Goal: Book appointment/travel/reservation

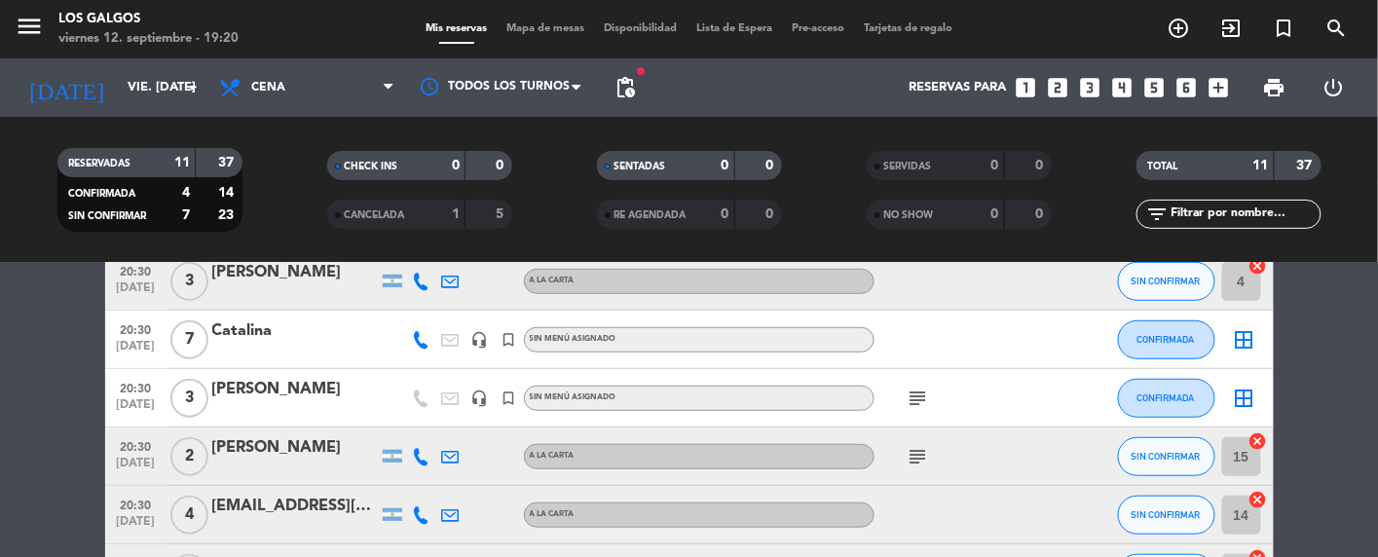
scroll to position [421, 0]
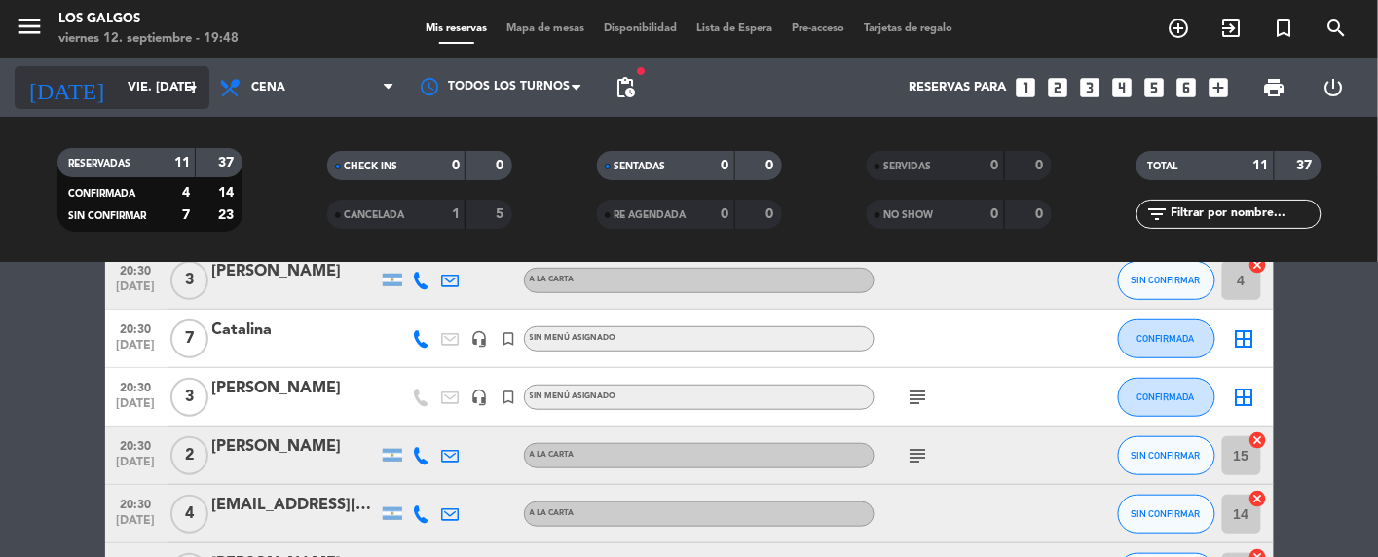
click at [195, 88] on icon "arrow_drop_down" at bounding box center [192, 87] width 23 height 23
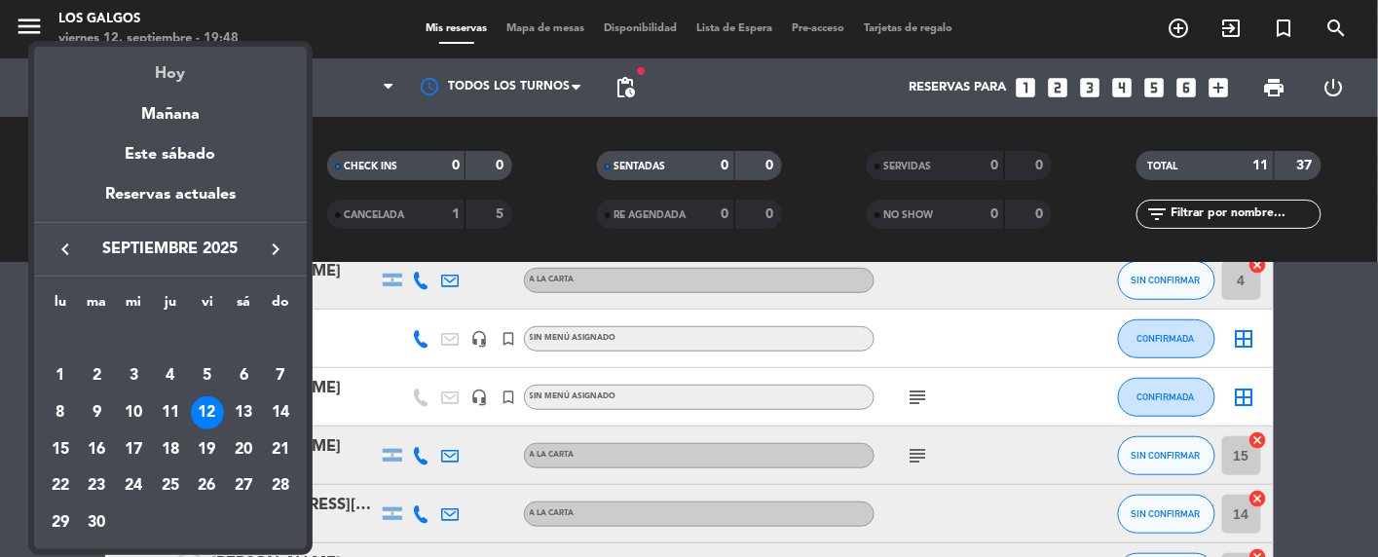
click at [179, 75] on div "Hoy" at bounding box center [170, 67] width 273 height 40
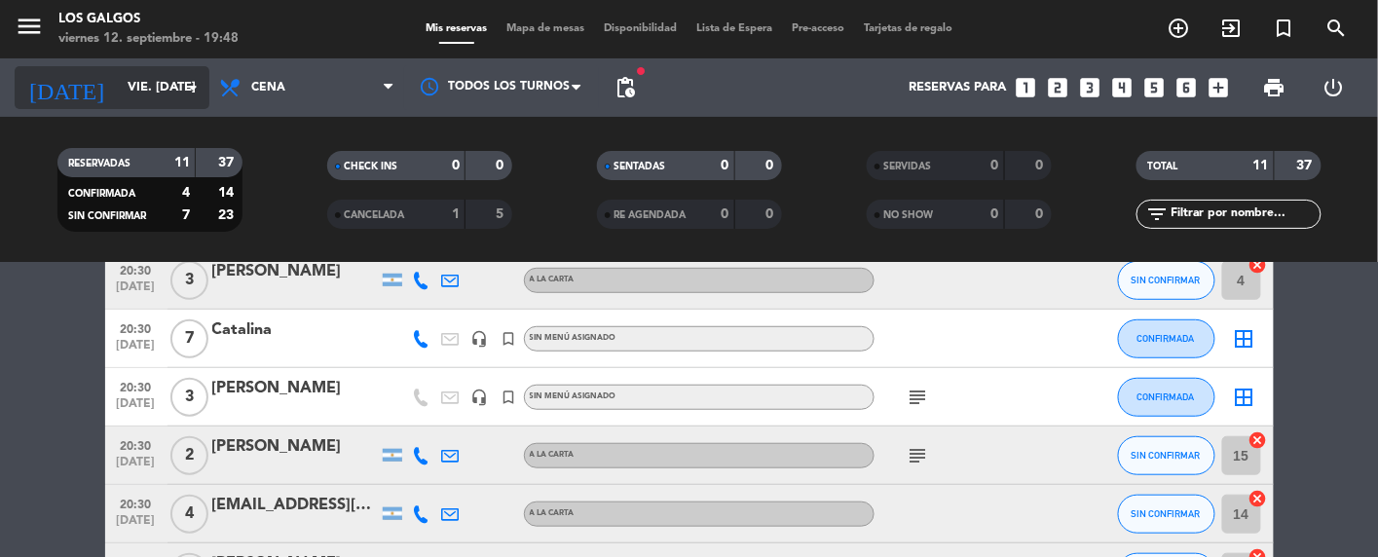
click at [191, 87] on icon "arrow_drop_down" at bounding box center [192, 87] width 23 height 23
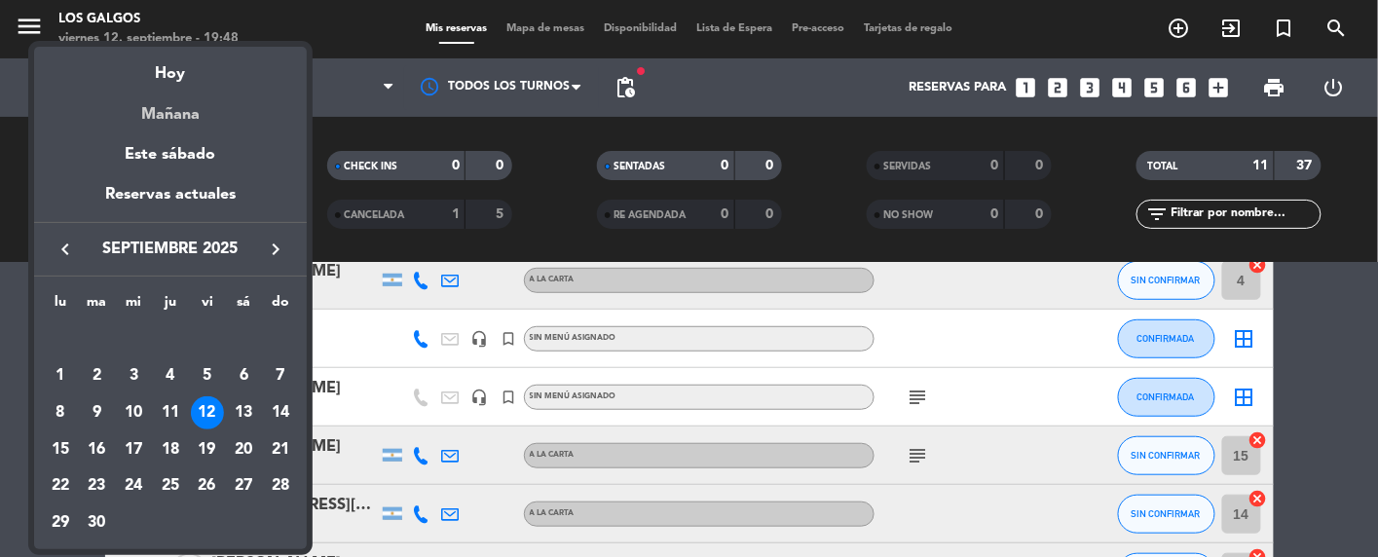
click at [175, 120] on div "Mañana" at bounding box center [170, 108] width 273 height 40
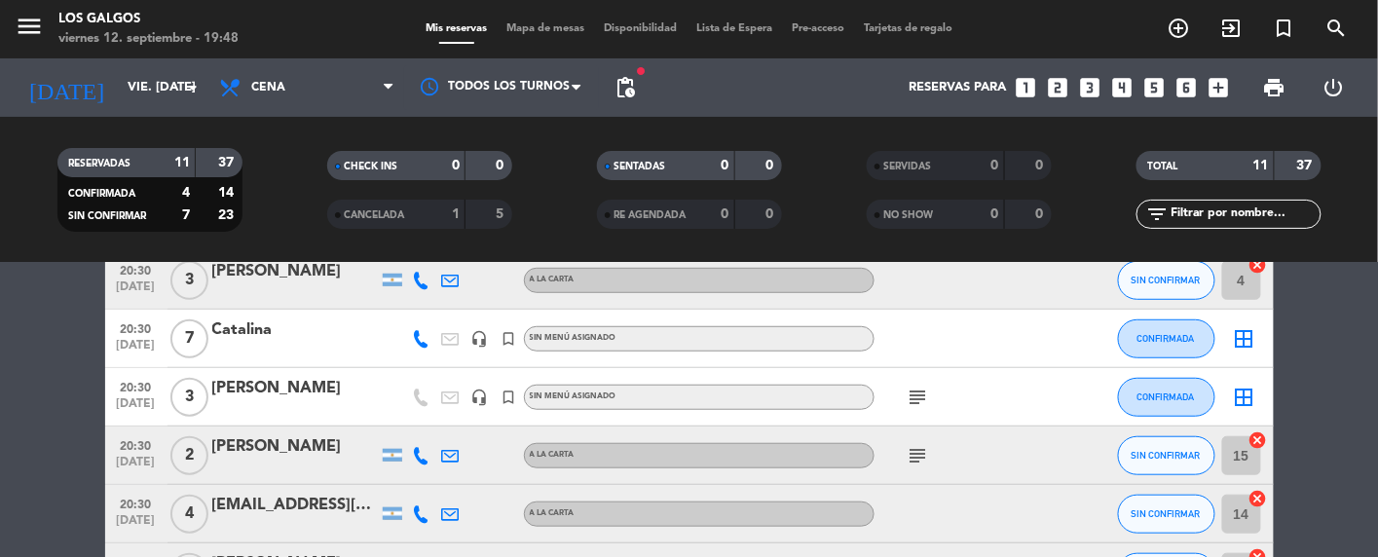
type input "sáb. [DATE]"
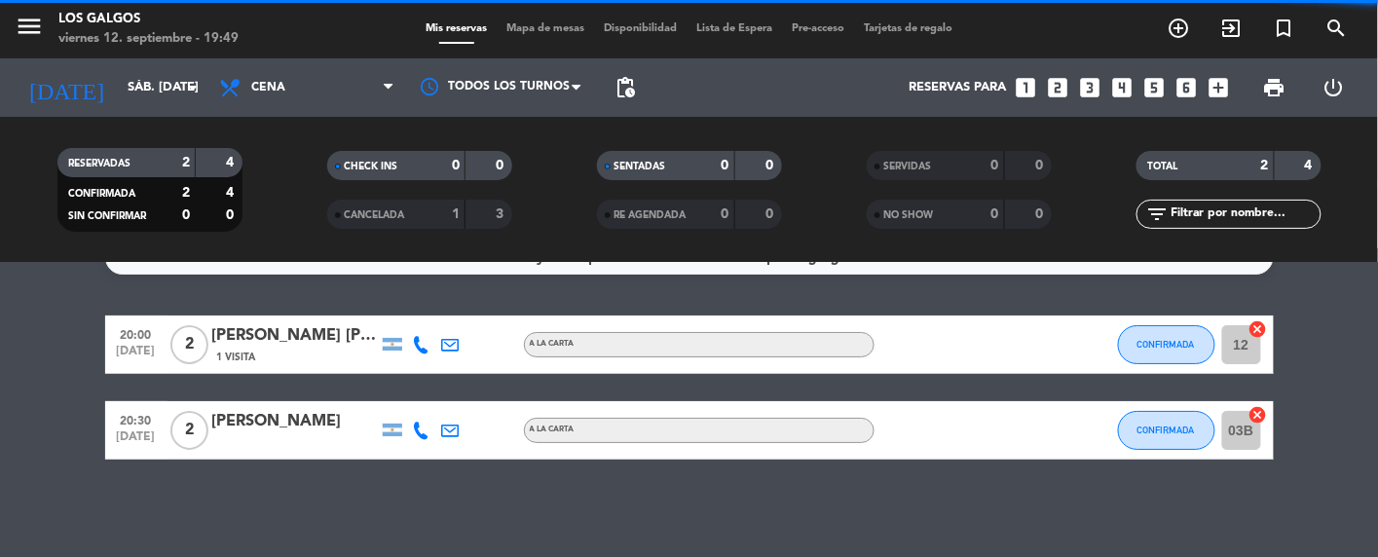
scroll to position [36, 0]
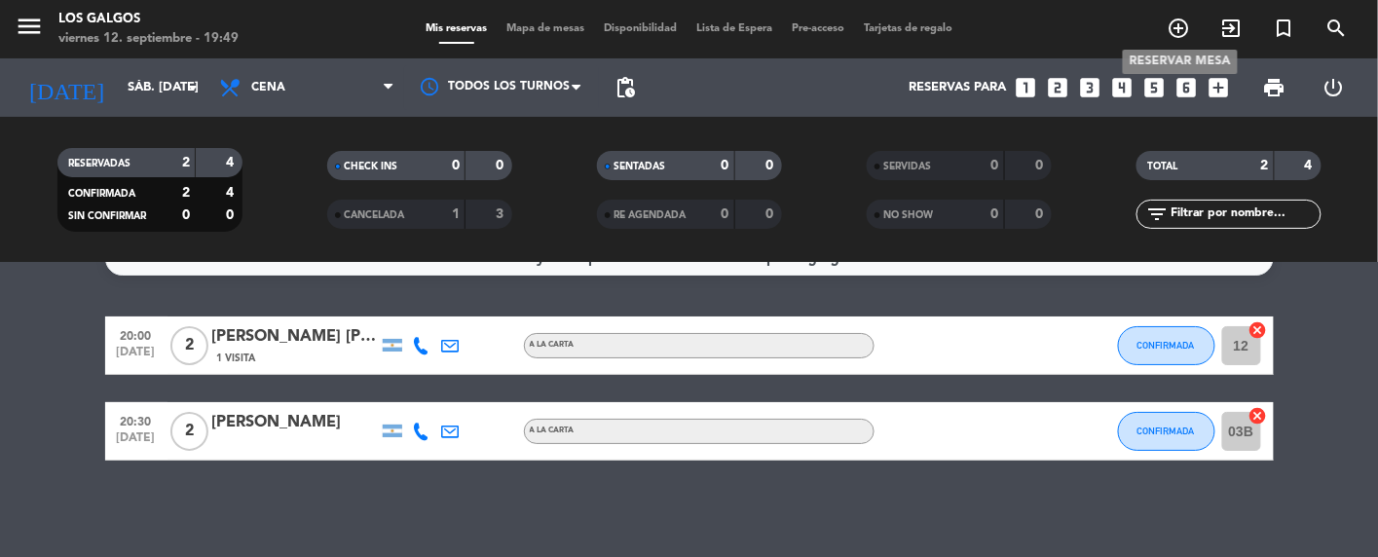
click at [1187, 36] on icon "add_circle_outline" at bounding box center [1178, 28] width 23 height 23
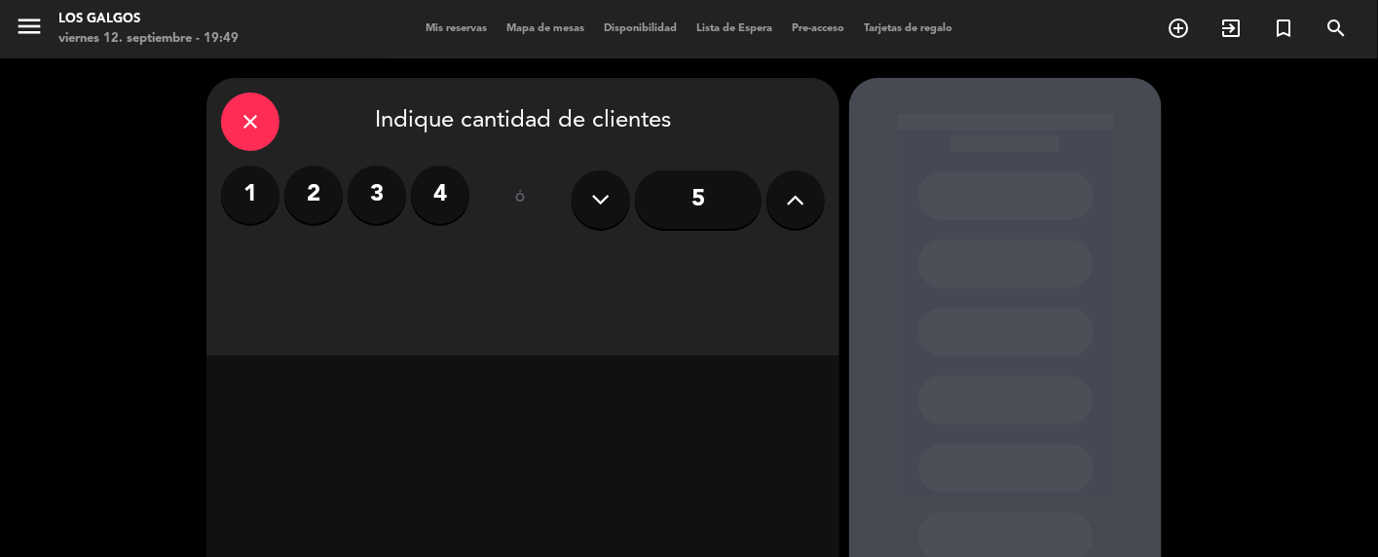
click at [382, 193] on label "3" at bounding box center [377, 195] width 58 height 58
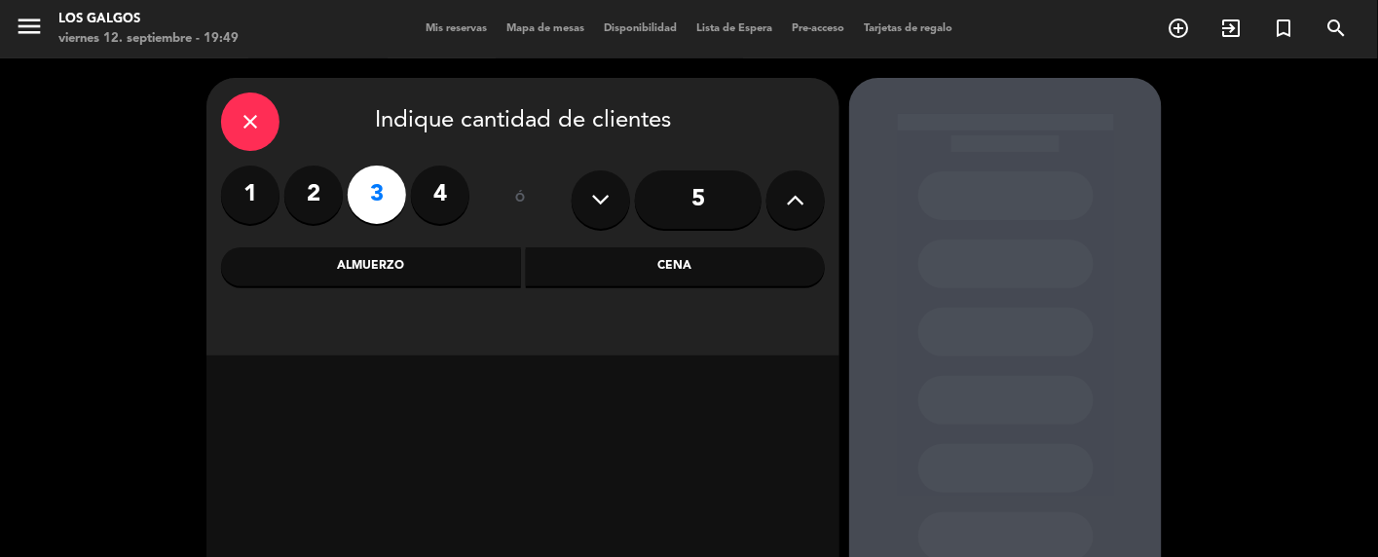
click at [604, 265] on div "Cena" at bounding box center [676, 266] width 300 height 39
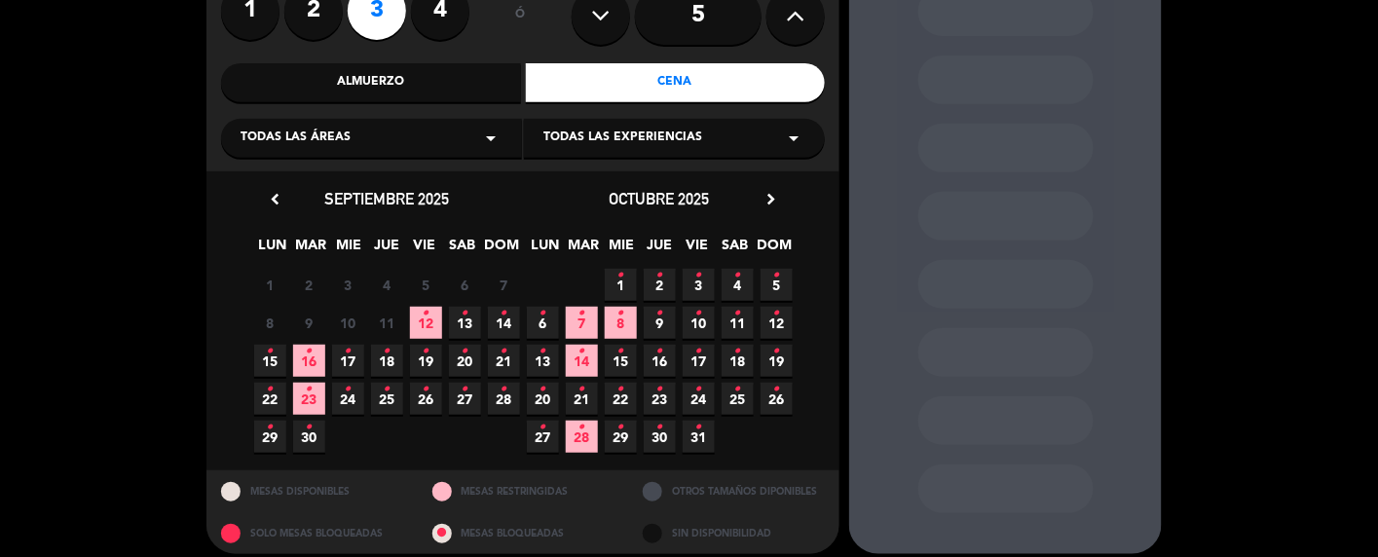
scroll to position [199, 0]
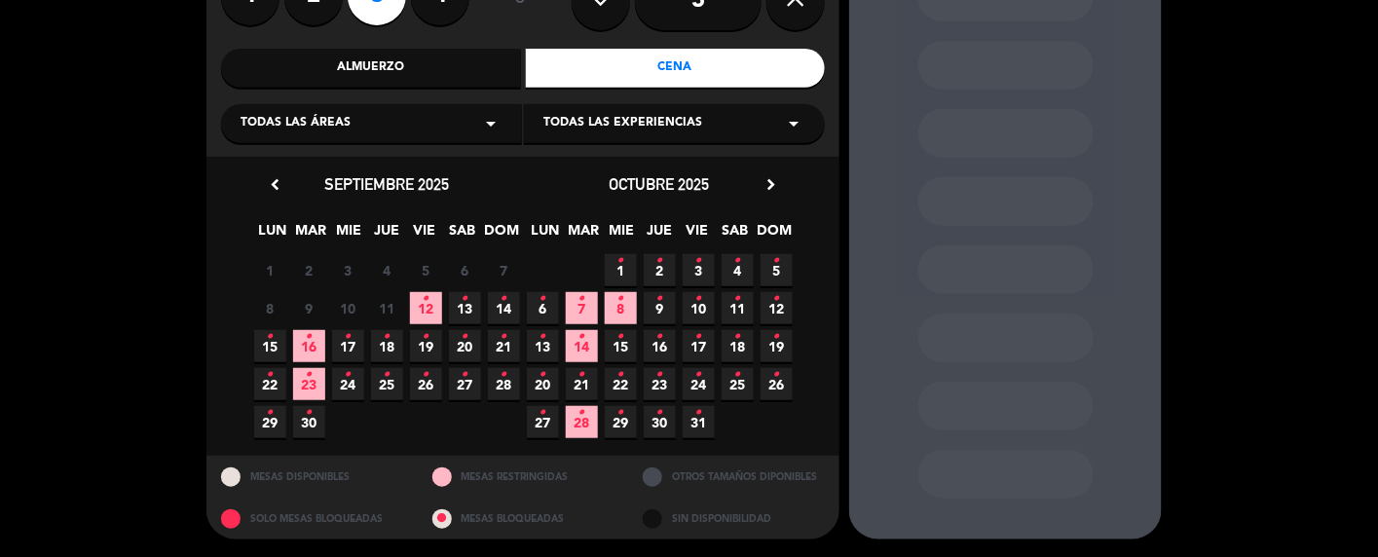
click at [462, 306] on icon "•" at bounding box center [465, 298] width 7 height 31
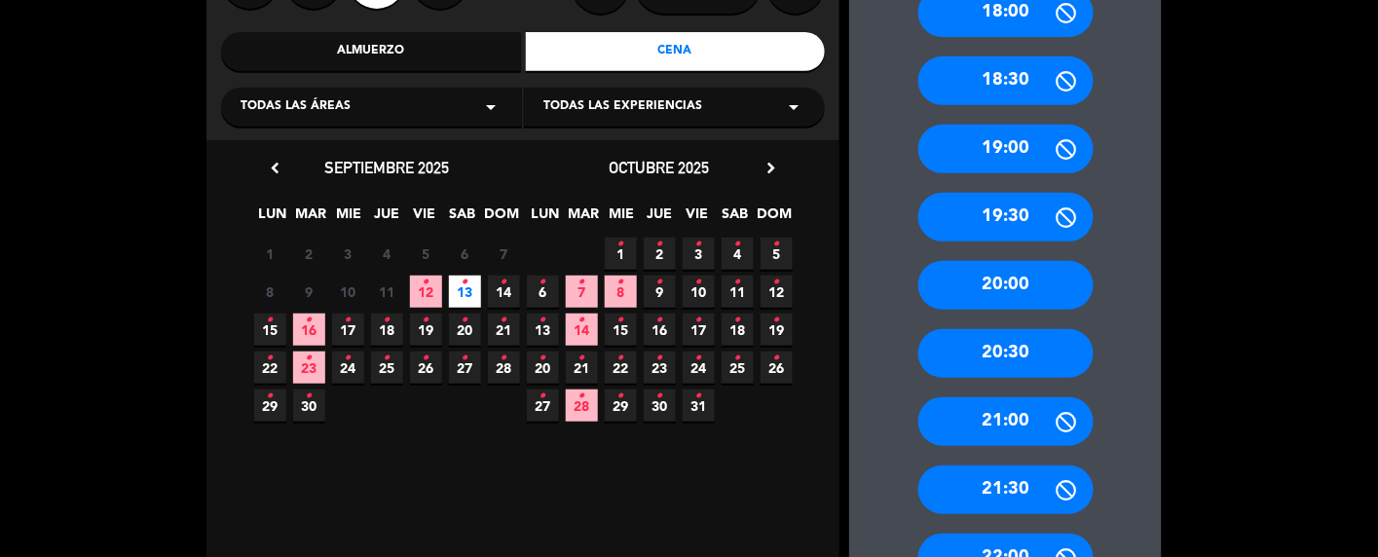
scroll to position [0, 0]
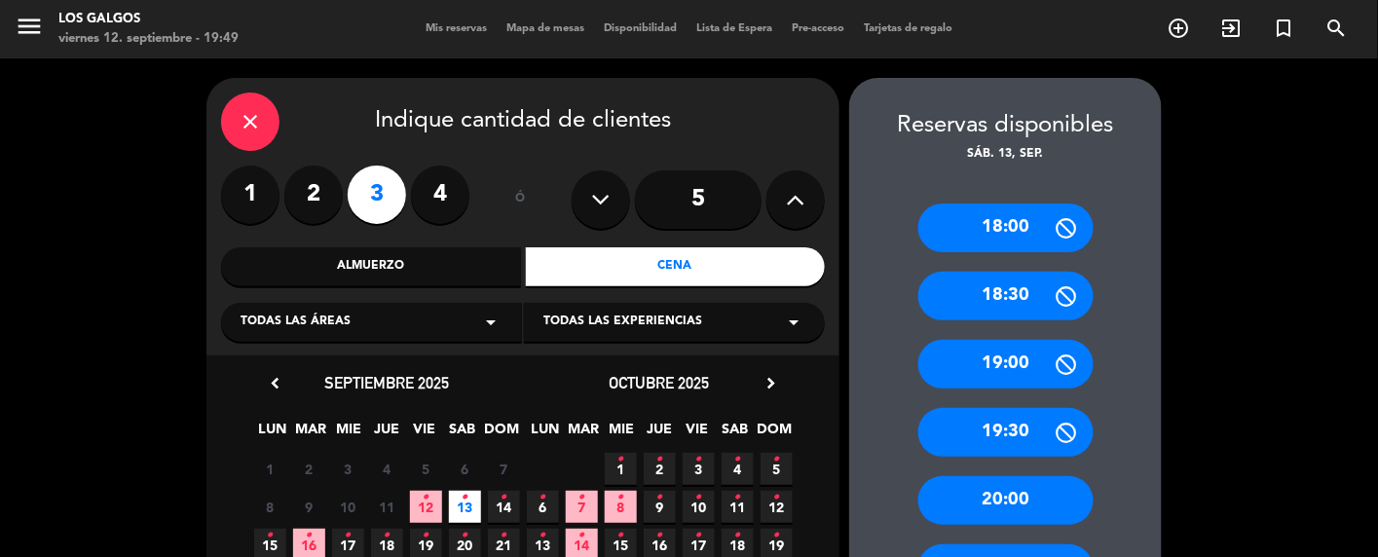
click at [237, 105] on div "close" at bounding box center [250, 121] width 58 height 58
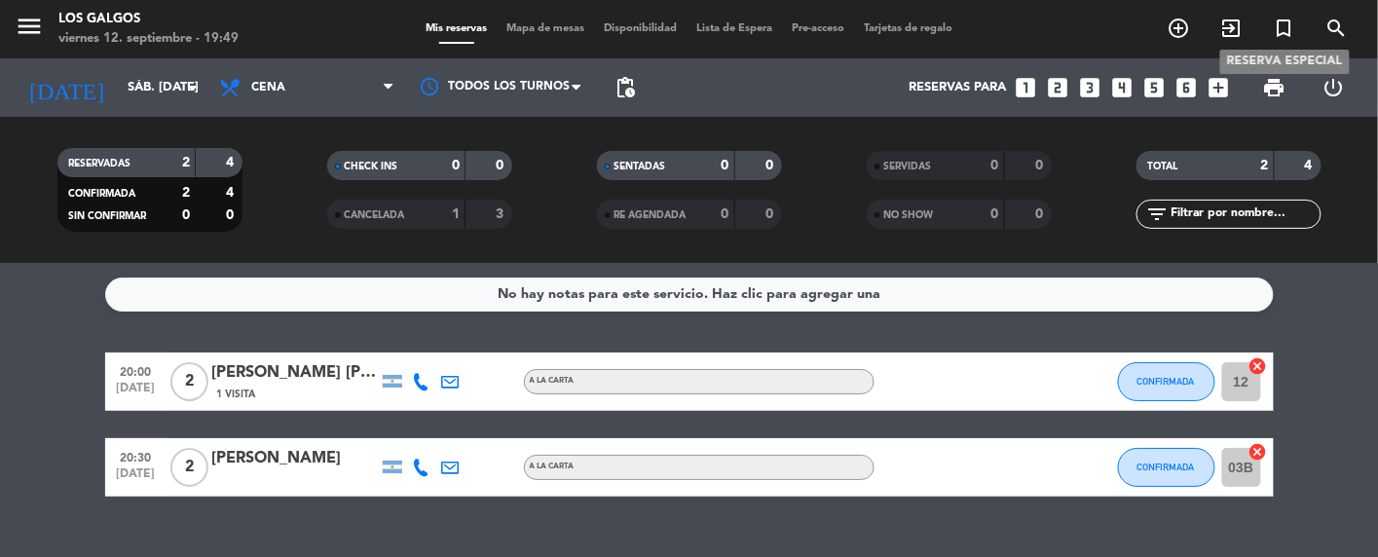
click at [1283, 23] on icon "turned_in_not" at bounding box center [1284, 28] width 23 height 23
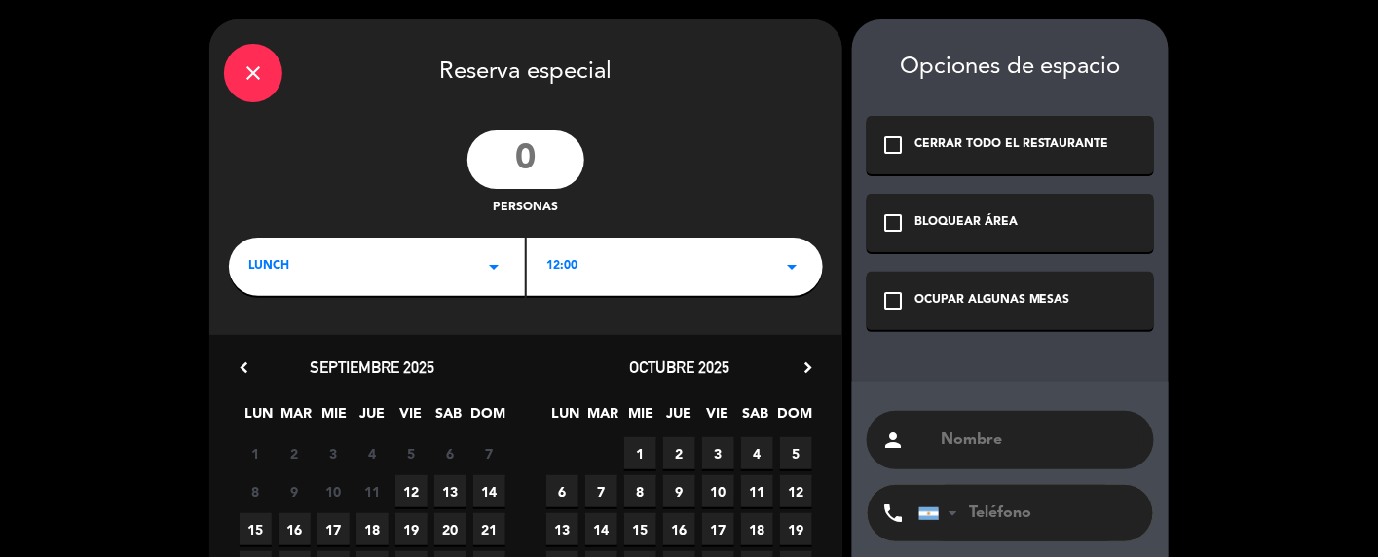
click at [543, 157] on input "number" at bounding box center [525, 159] width 117 height 58
type input "3"
click at [495, 272] on icon "arrow_drop_down" at bounding box center [493, 266] width 23 height 23
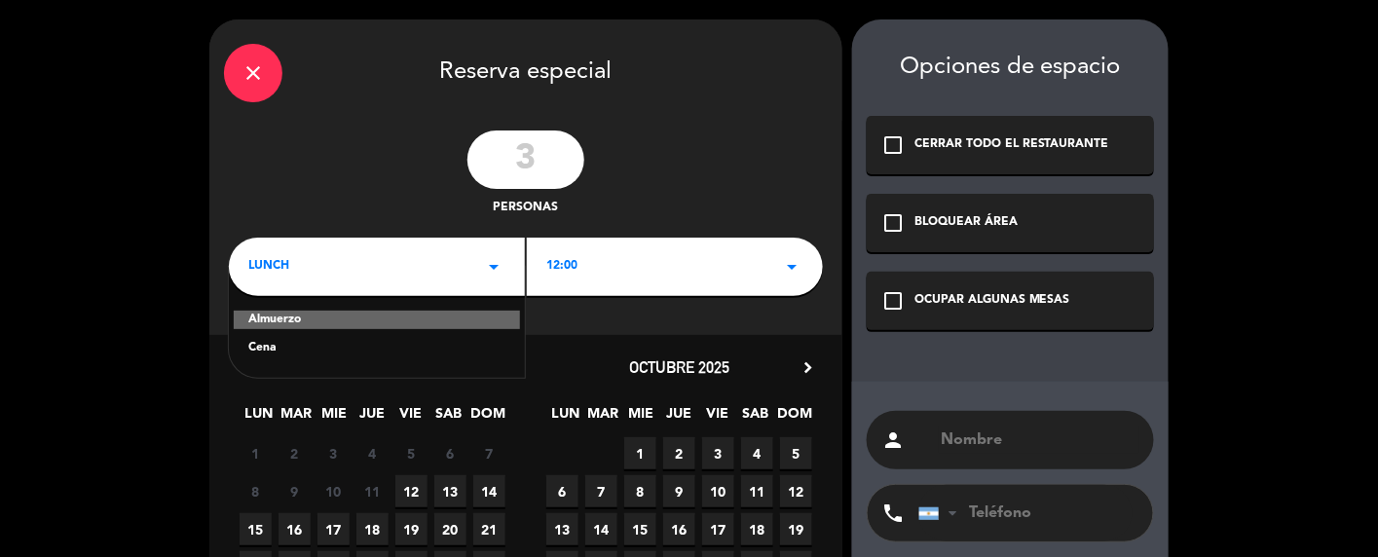
click at [299, 346] on div "Cena" at bounding box center [376, 348] width 257 height 19
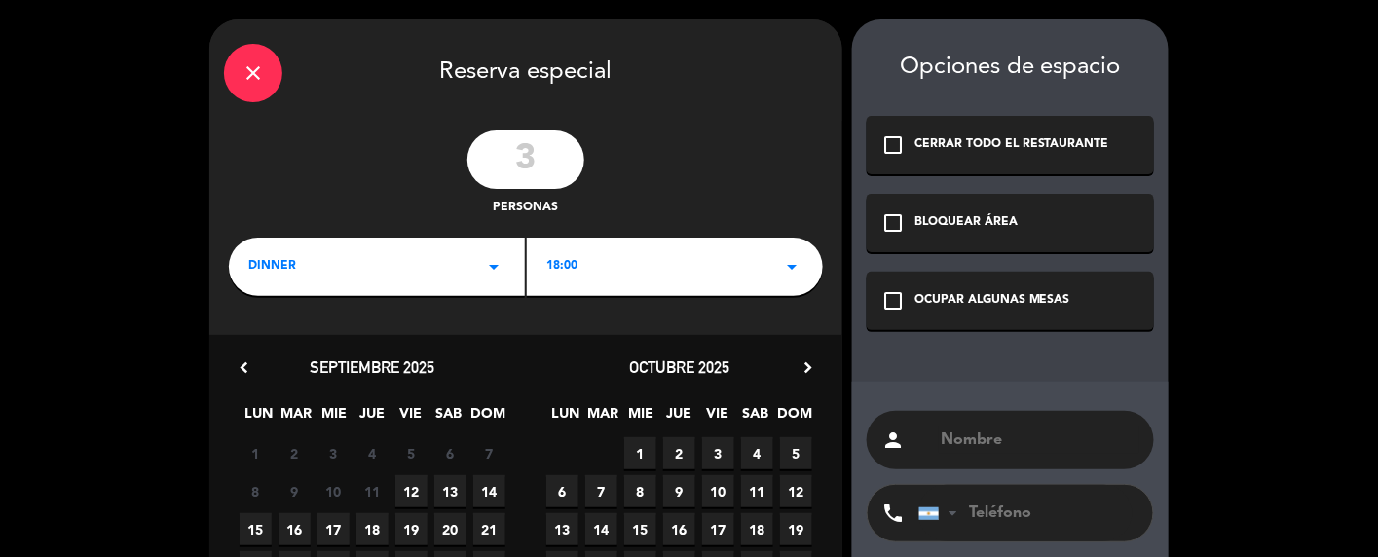
click at [794, 258] on icon "arrow_drop_down" at bounding box center [791, 266] width 23 height 23
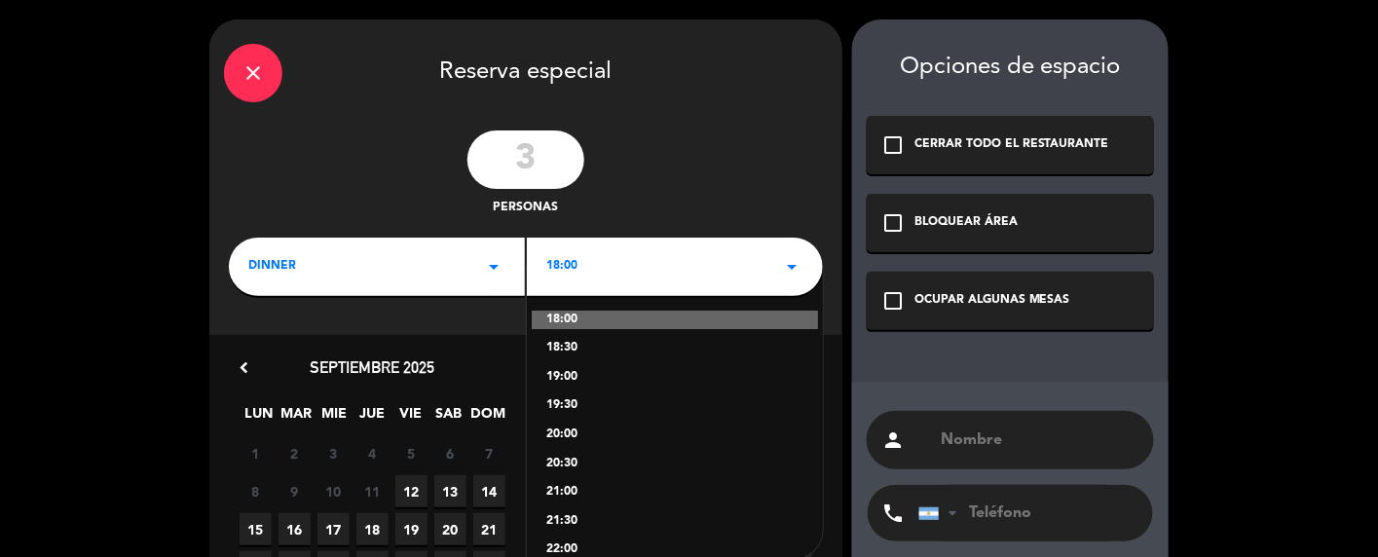
click at [561, 404] on div "19:30" at bounding box center [674, 405] width 257 height 19
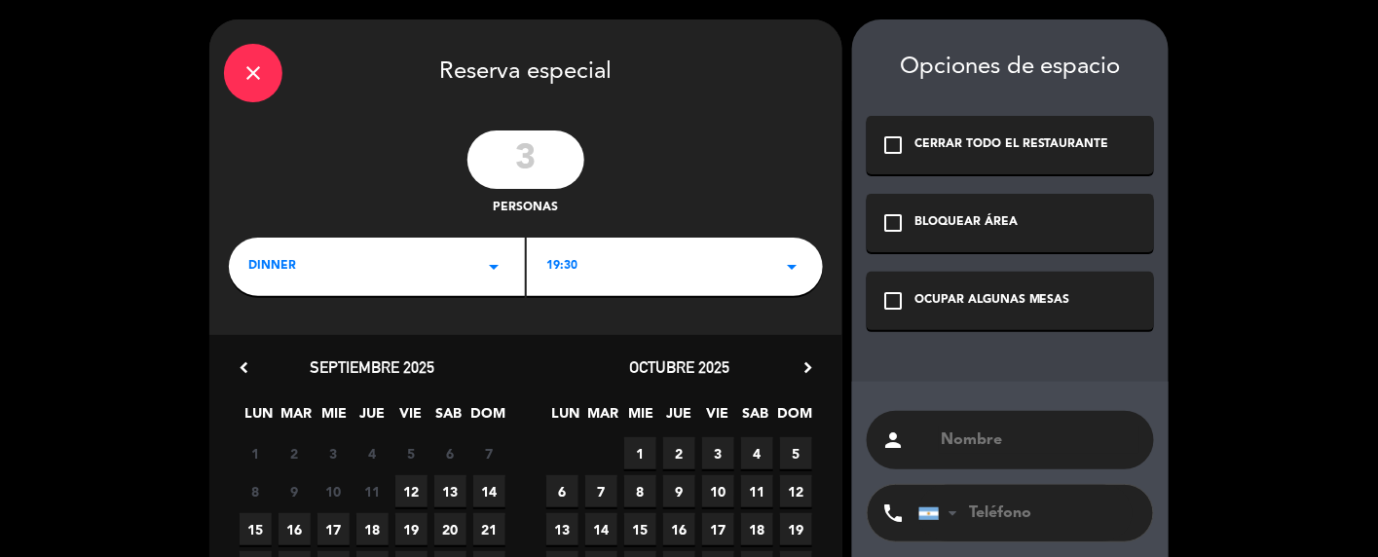
click at [449, 482] on span "13" at bounding box center [450, 491] width 32 height 32
click at [449, 494] on span "13" at bounding box center [450, 491] width 32 height 32
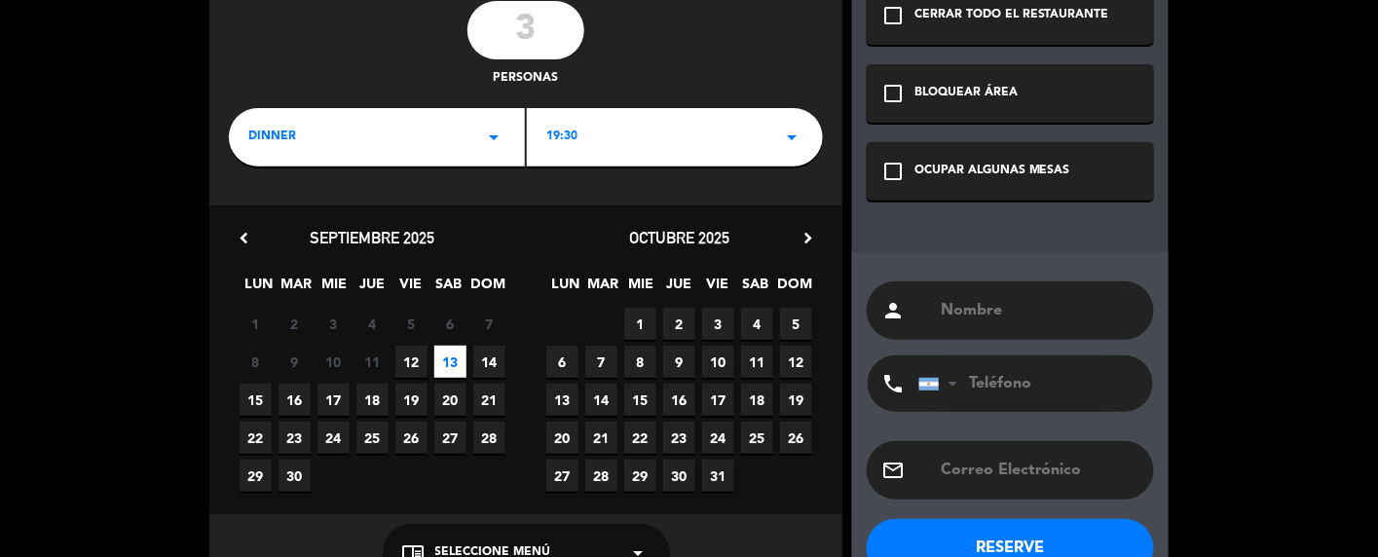
click at [452, 363] on span "13" at bounding box center [450, 362] width 32 height 32
click at [1053, 298] on input "text" at bounding box center [1039, 310] width 201 height 27
type input "[PERSON_NAME]"
click at [1041, 542] on button "RESERVE" at bounding box center [1010, 548] width 287 height 58
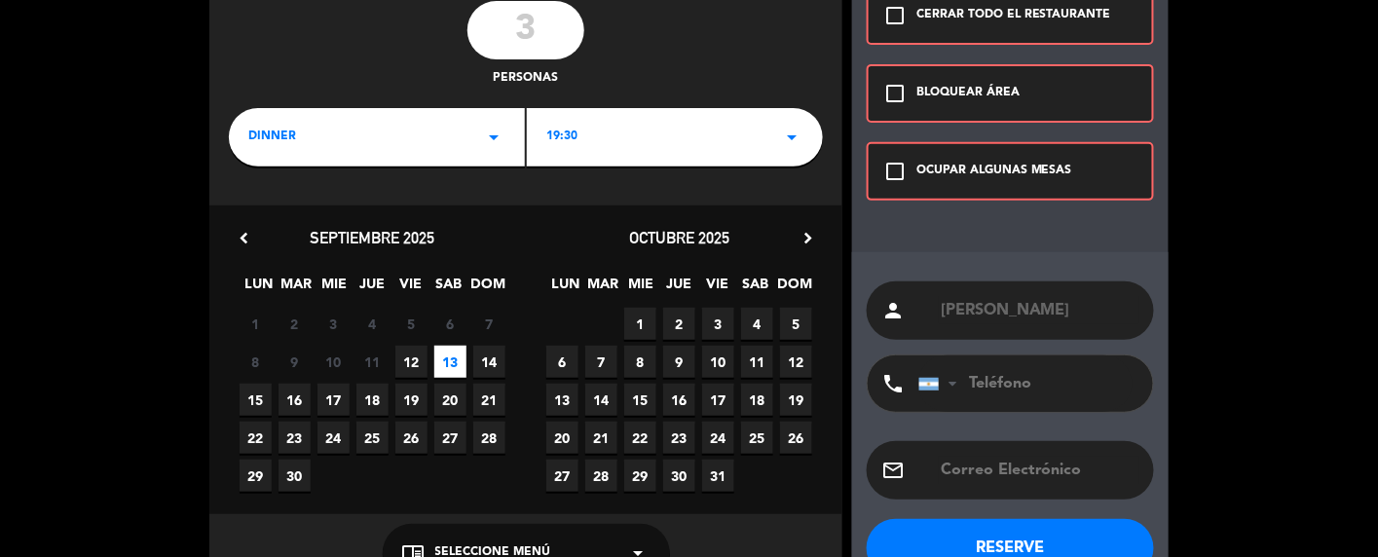
click at [893, 166] on icon "check_box_outline_blank" at bounding box center [894, 171] width 23 height 23
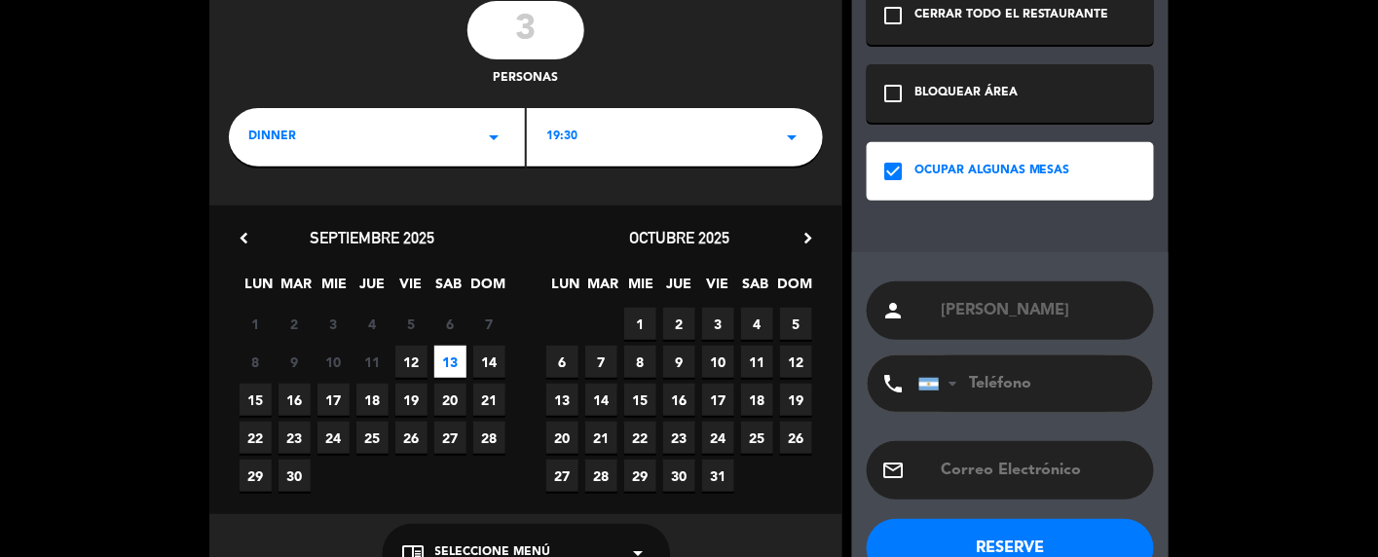
click at [1041, 543] on button "RESERVE" at bounding box center [1010, 548] width 287 height 58
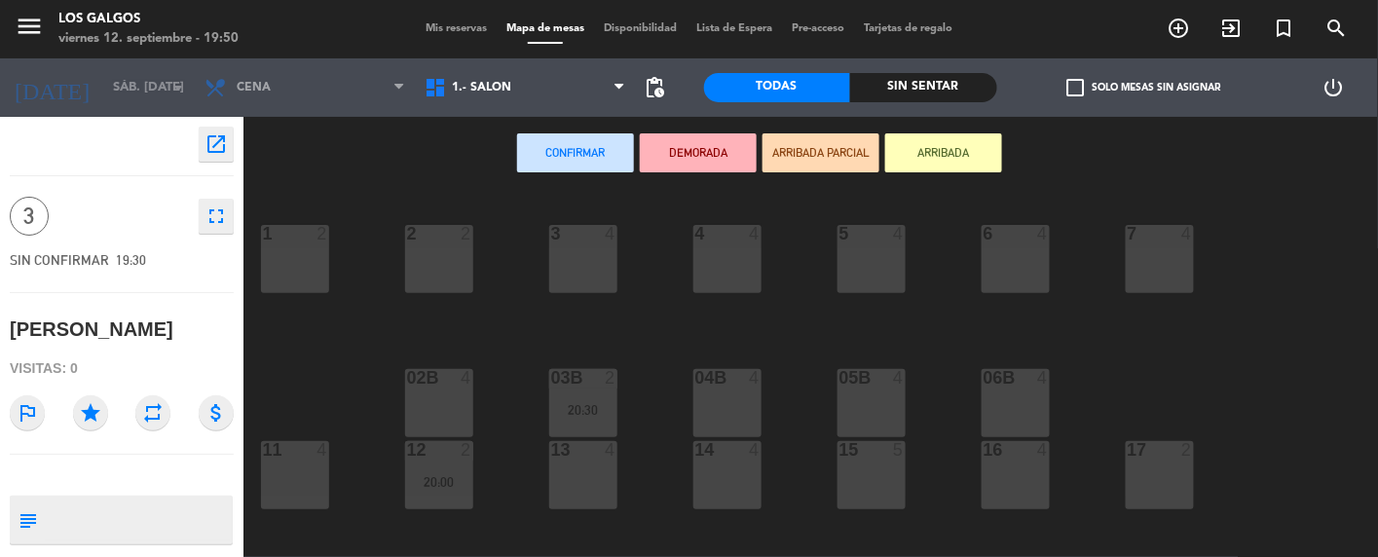
click at [573, 138] on button "Confirmar" at bounding box center [575, 152] width 117 height 39
click at [168, 87] on icon "arrow_drop_down" at bounding box center [177, 87] width 23 height 23
